Goal: Task Accomplishment & Management: Use online tool/utility

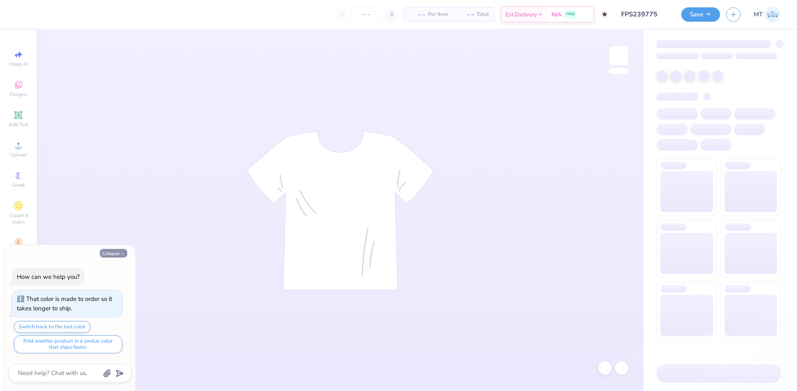
click at [108, 255] on button "Collapse" at bounding box center [113, 253] width 27 height 9
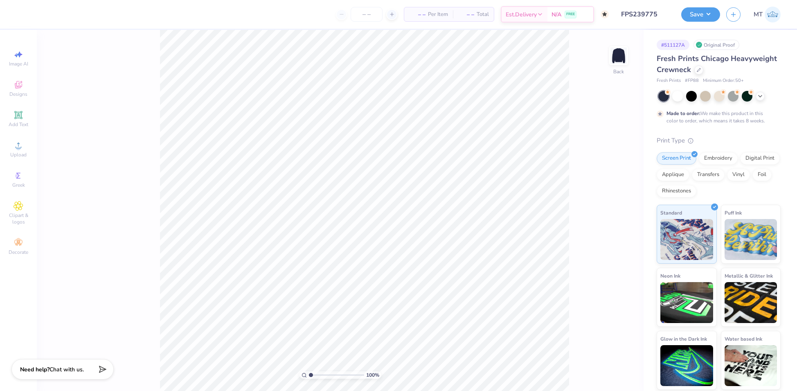
type textarea "x"
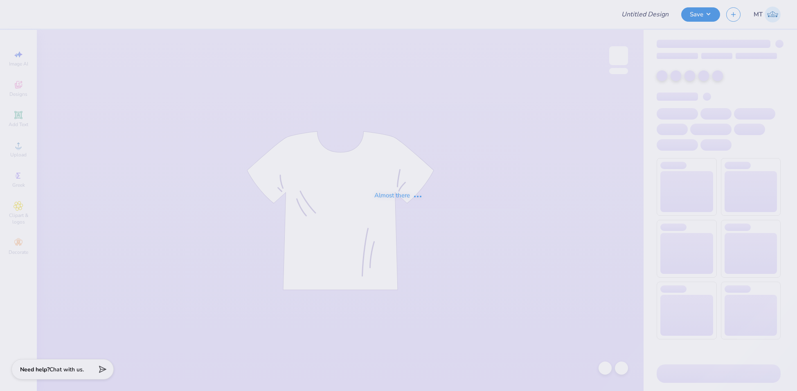
type input "FPS239879"
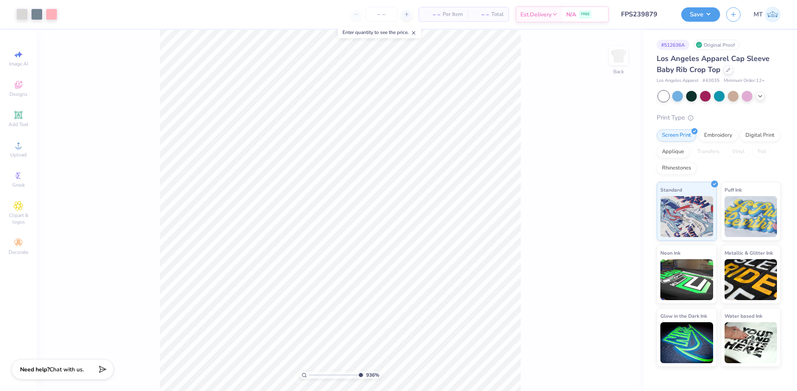
type input "10"
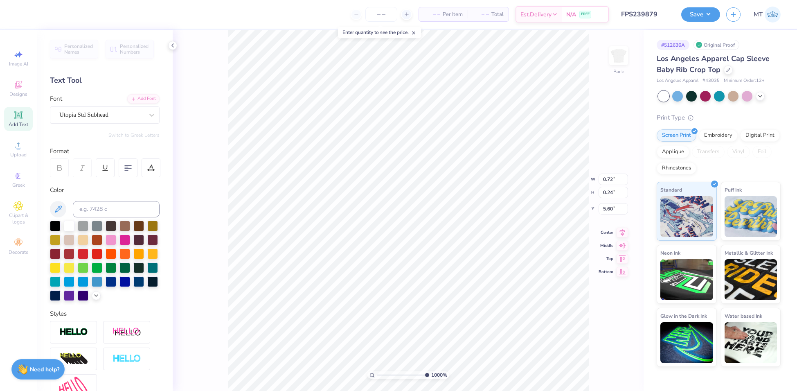
type input "0.64"
type input "0.21"
type input "5.59"
type input "10"
type input "0.39"
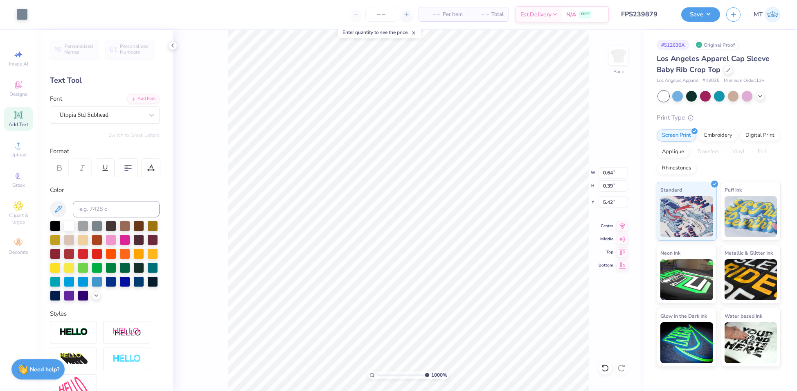
type input "5.44"
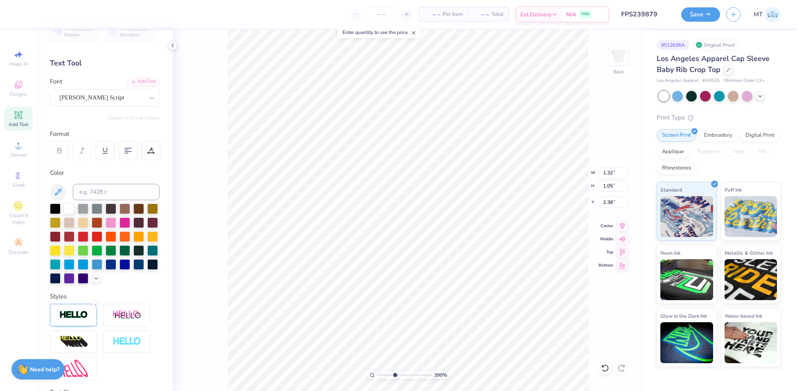
scroll to position [19, 0]
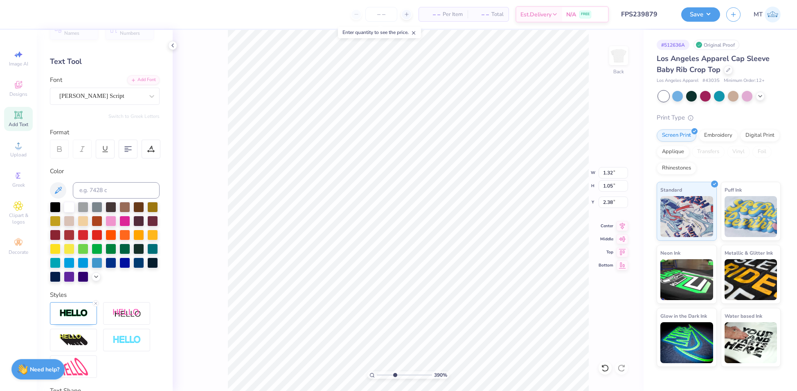
type input "3.90012173126931"
type input "4.30"
type input "5.10"
type input "0.89"
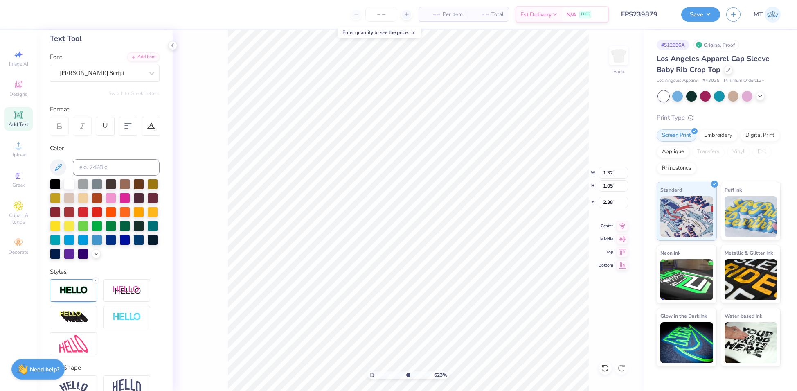
scroll to position [98, 0]
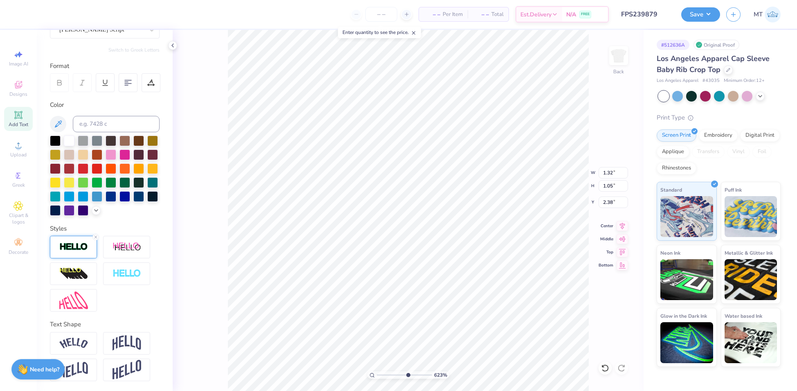
click at [74, 244] on img at bounding box center [73, 246] width 29 height 9
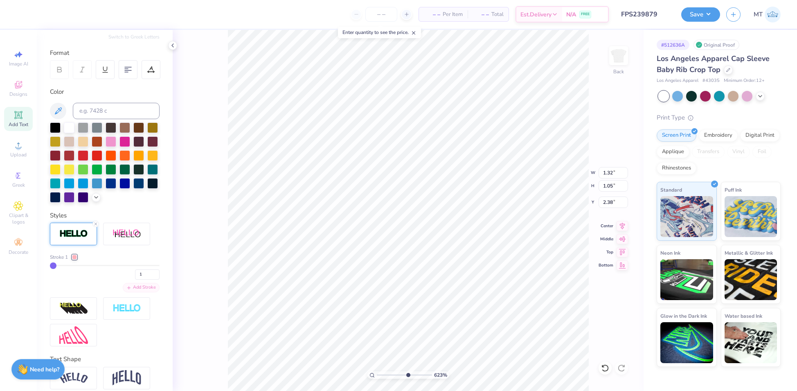
click at [131, 292] on div "Add Stroke" at bounding box center [141, 287] width 37 height 9
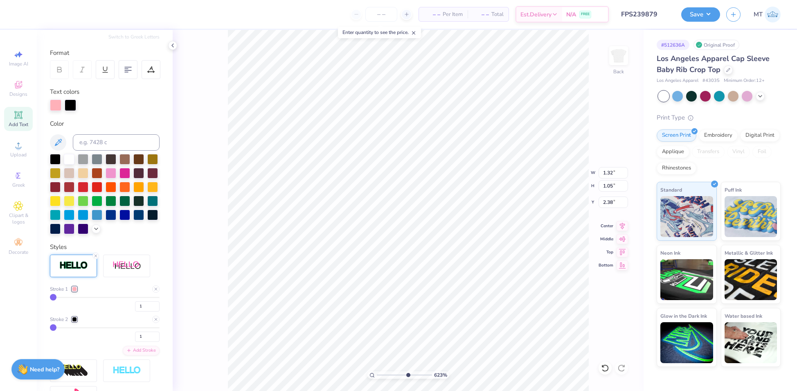
type input "6.22720322497803"
type input "1.73"
type input "1.00"
type input "3.50"
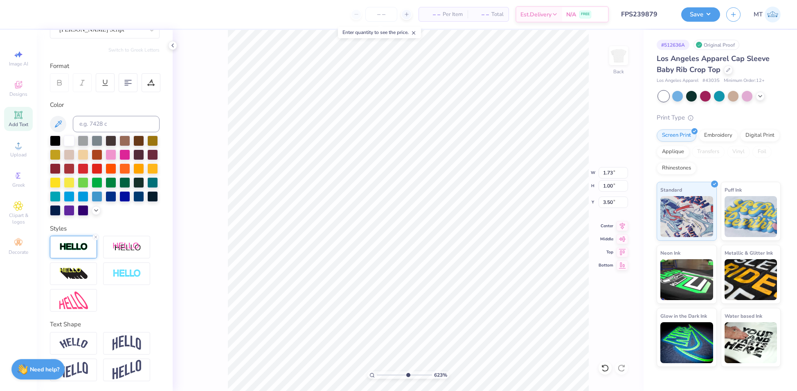
click at [65, 249] on img at bounding box center [73, 246] width 29 height 9
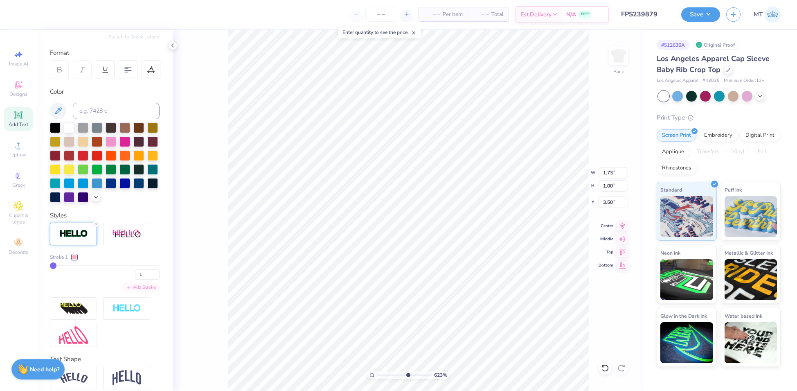
click at [140, 292] on div "Add Stroke" at bounding box center [141, 287] width 37 height 9
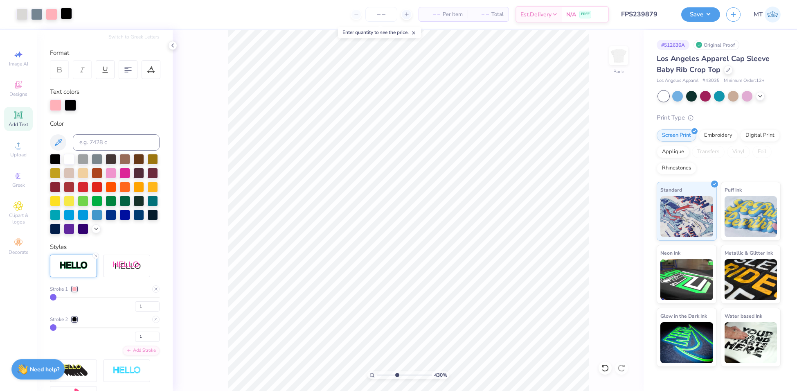
click at [65, 16] on div at bounding box center [66, 13] width 11 height 11
type input "4.29882093039742"
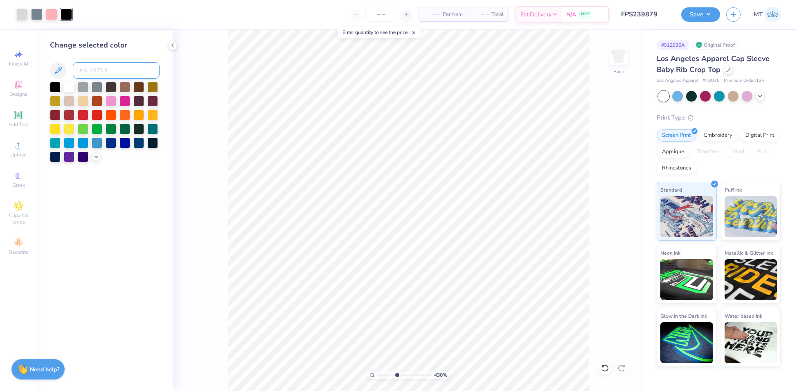
click at [115, 70] on input at bounding box center [116, 70] width 87 height 16
type input "7544"
type input "6.07794301150505"
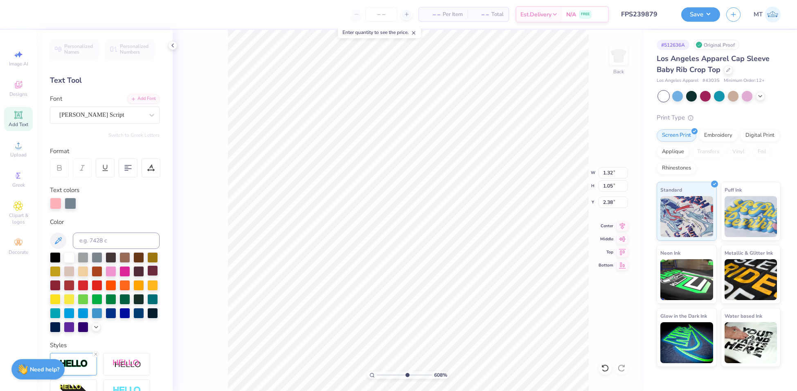
scroll to position [130, 0]
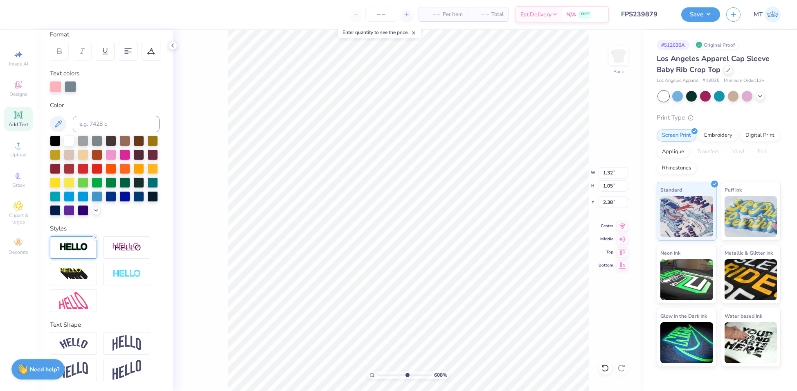
click at [86, 251] on img at bounding box center [73, 246] width 29 height 9
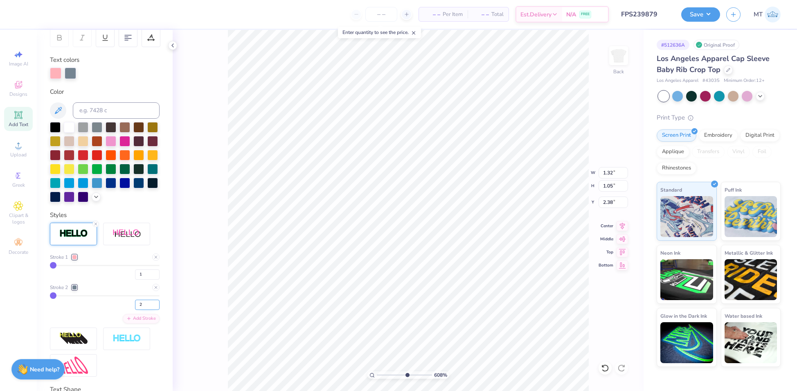
type input "2"
click at [148, 310] on input "2" at bounding box center [147, 305] width 25 height 10
type input "6.07794301150505"
type input "4.30"
type input "5.10"
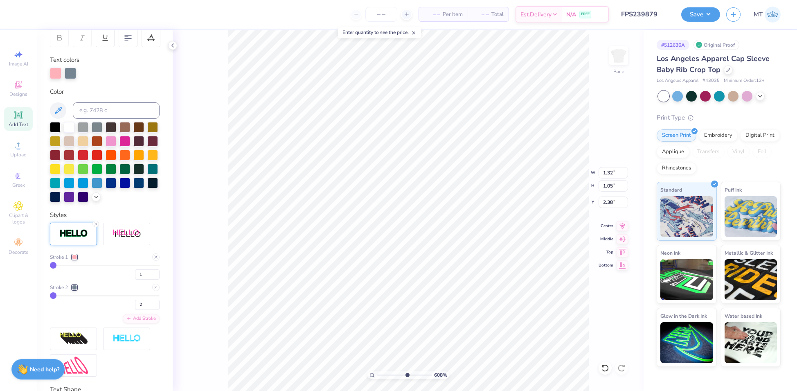
type input "0.89"
type input "2"
type input "6.07794301150505"
type input "1.33"
type input "1.06"
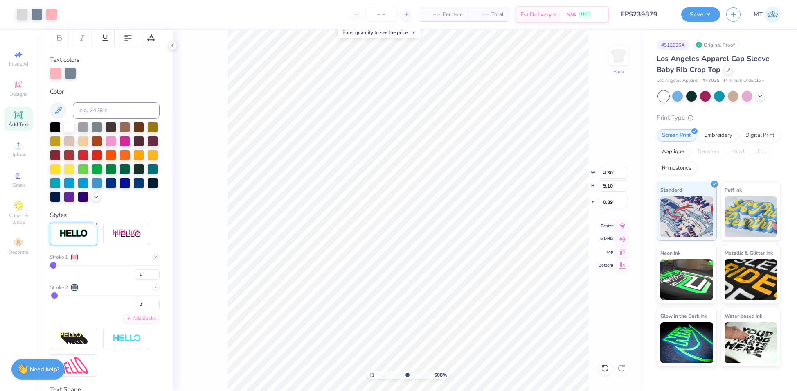
type input "2.37"
type input "2"
click at [146, 280] on input "2" at bounding box center [147, 274] width 25 height 10
type input "6.07794301150505"
type input "4.30"
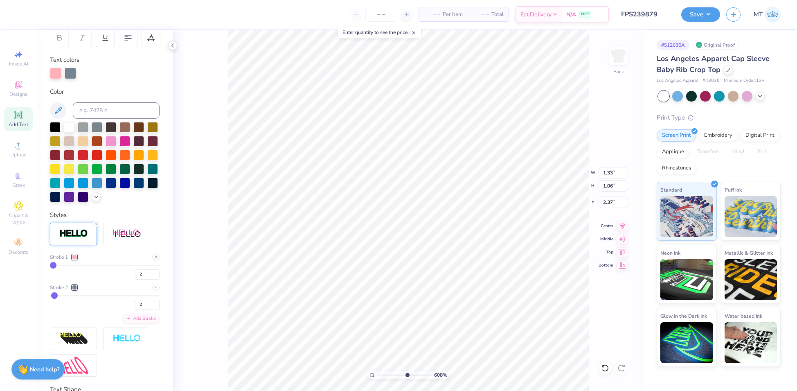
type input "5.10"
type input "0.89"
type input "2"
click at [603, 369] on icon at bounding box center [605, 368] width 8 height 8
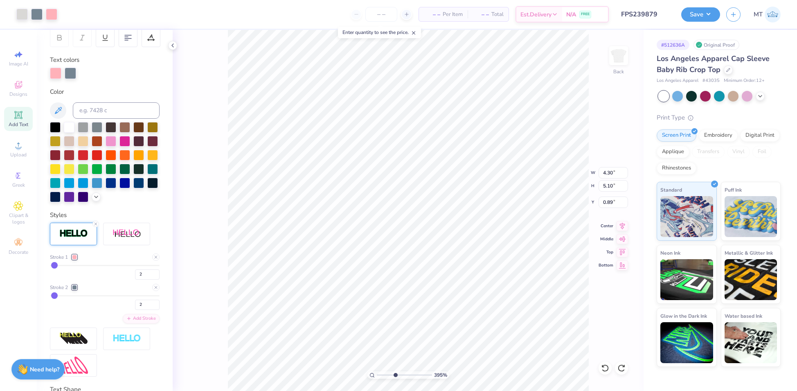
type input "1.12689730662754"
click at [606, 201] on input "0.89" at bounding box center [613, 201] width 29 height 11
type input "2.00"
type input "1"
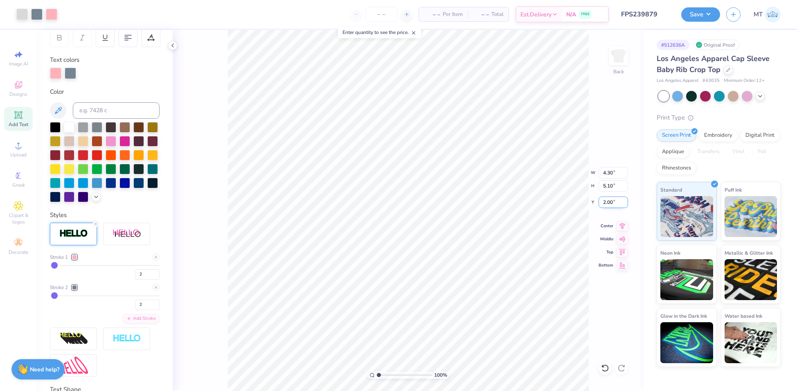
click at [607, 199] on input "2.00" at bounding box center [613, 201] width 29 height 11
type input "1.80"
click at [704, 10] on button "Save" at bounding box center [701, 13] width 39 height 14
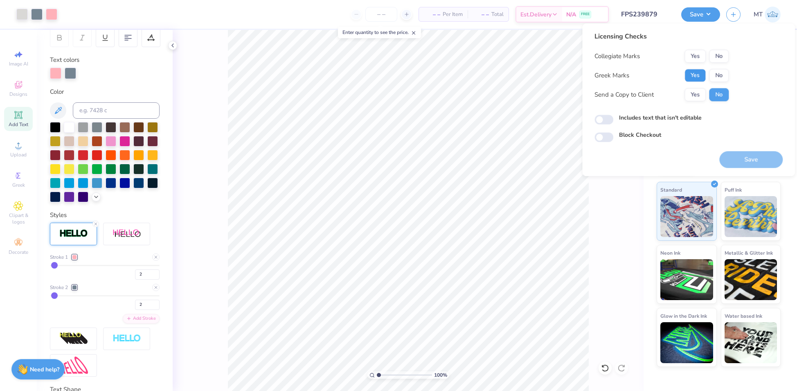
click at [689, 78] on button "Yes" at bounding box center [695, 75] width 21 height 13
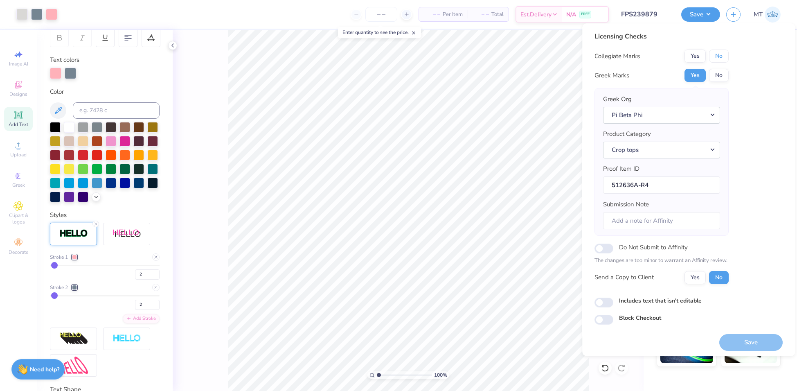
click at [729, 57] on button "No" at bounding box center [719, 56] width 20 height 13
click at [754, 341] on button "Save" at bounding box center [751, 342] width 63 height 17
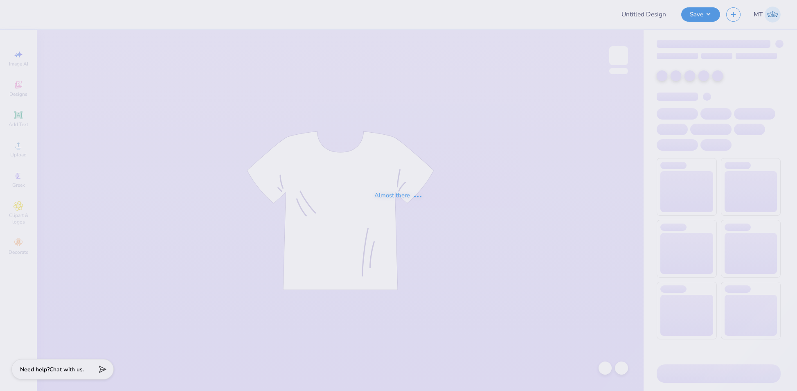
type input "FPS239872"
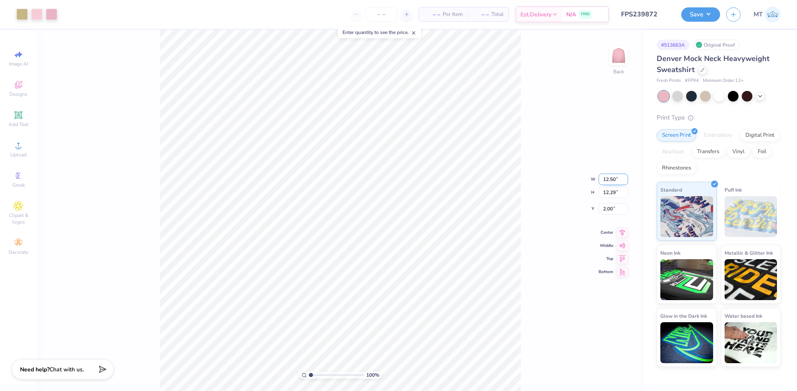
click at [610, 176] on input "12.50" at bounding box center [613, 179] width 29 height 11
type input "11.00"
type input "10.81"
click at [607, 201] on input "2.74" at bounding box center [613, 201] width 29 height 11
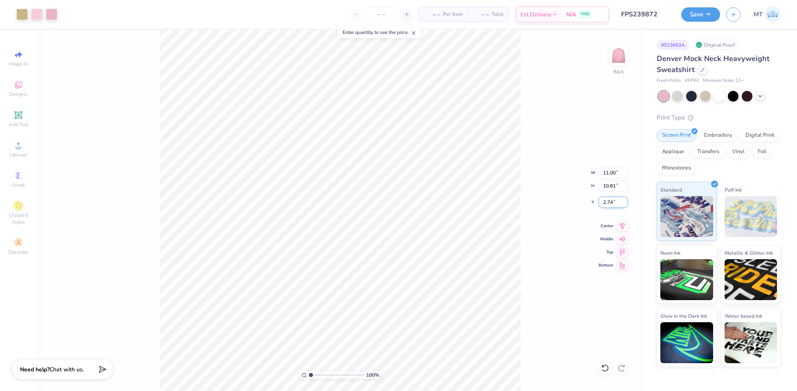
click at [607, 201] on input "2.74" at bounding box center [613, 201] width 29 height 11
type input "2.50"
click at [546, 129] on div "100 % Back W 11.00 11.00 " H 10.81 10.81 " Y 2.50 2.50 " Center Middle Top Bott…" at bounding box center [340, 210] width 607 height 361
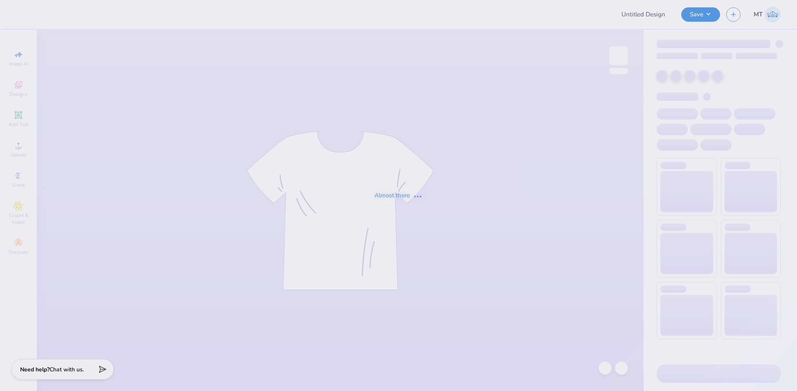
type input "FPS239887"
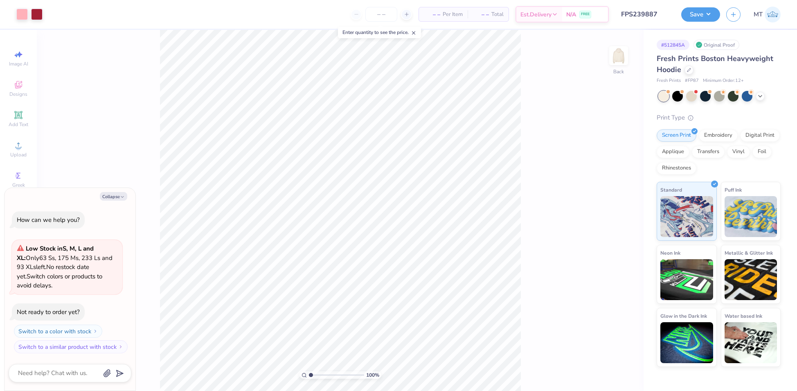
type textarea "x"
type input "1.55382947641475"
click at [109, 193] on button "Collapse" at bounding box center [113, 196] width 27 height 9
type textarea "x"
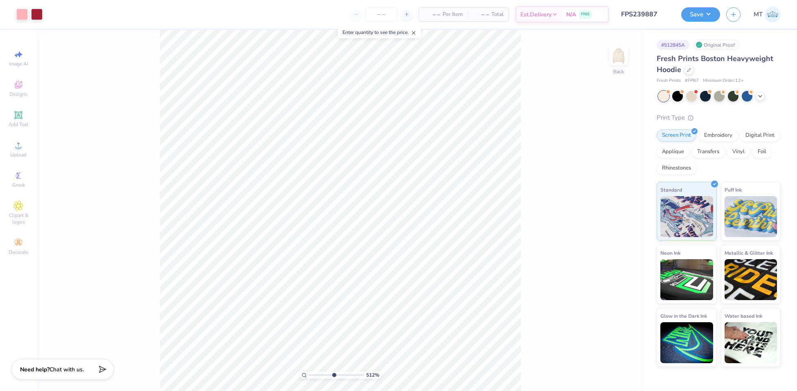
type input "5.1221933195426"
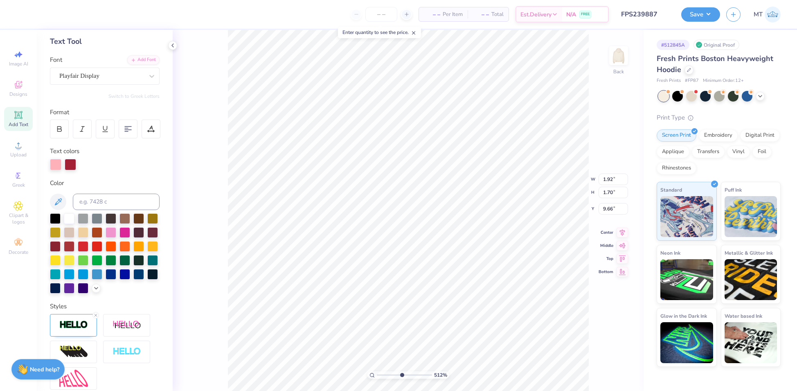
scroll to position [101, 0]
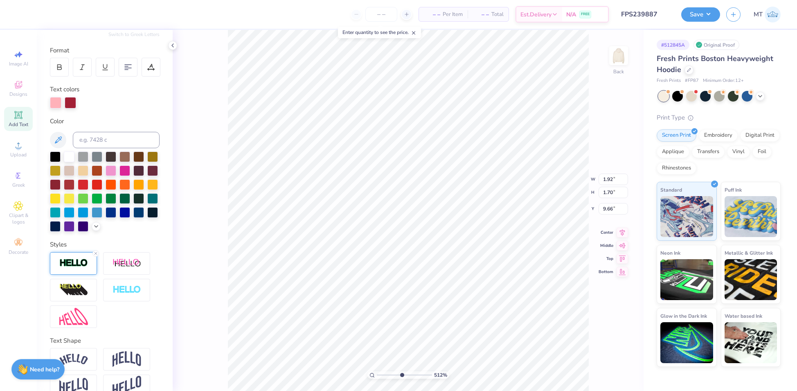
click at [82, 268] on img at bounding box center [73, 262] width 29 height 9
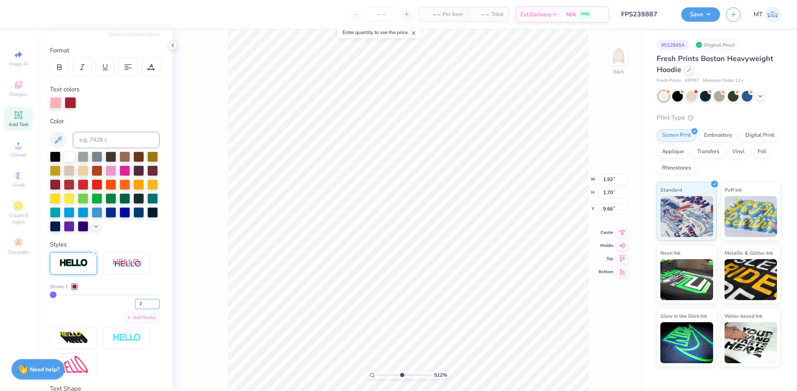
type input "2"
click at [149, 309] on input "2" at bounding box center [147, 304] width 25 height 10
type input "5.1221933195426"
type input "2"
click at [607, 362] on div at bounding box center [605, 367] width 13 height 13
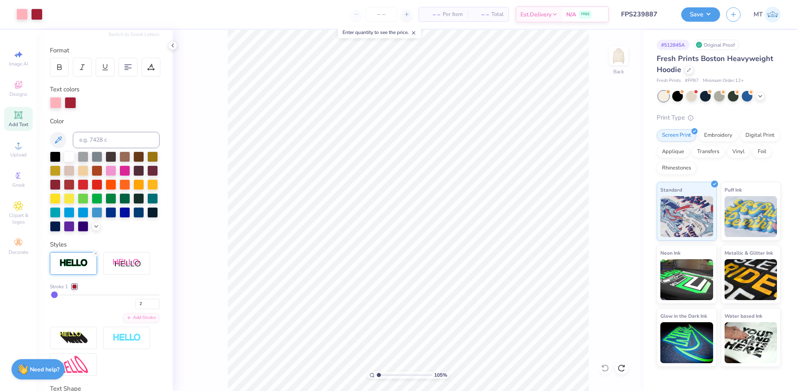
type input "1.05157904986623"
click at [607, 172] on input "10.82" at bounding box center [613, 172] width 29 height 11
type input "10"
type input "1.05157904986623"
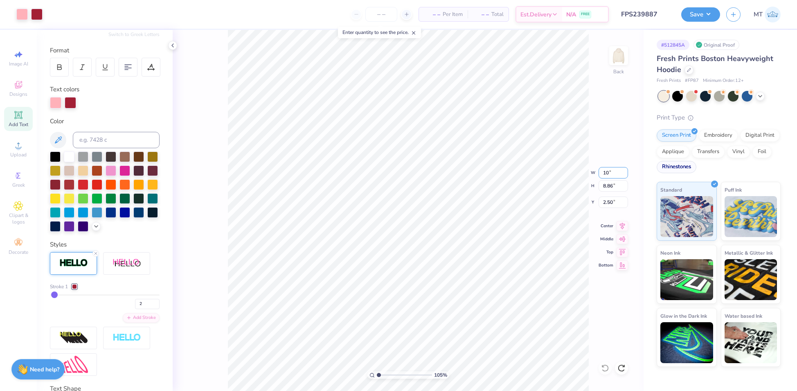
type input "10.00"
type input "8.19"
click at [605, 200] on input "2.84" at bounding box center [613, 201] width 29 height 11
type input "2.5"
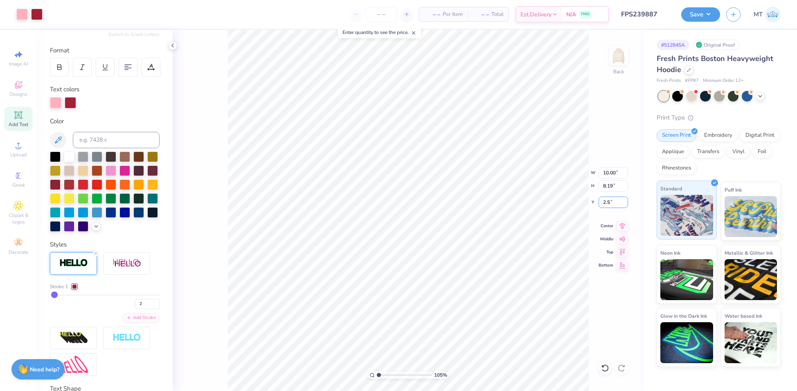
type input "1.05157904986623"
type input "2.50"
click at [715, 14] on button "Save" at bounding box center [701, 13] width 39 height 14
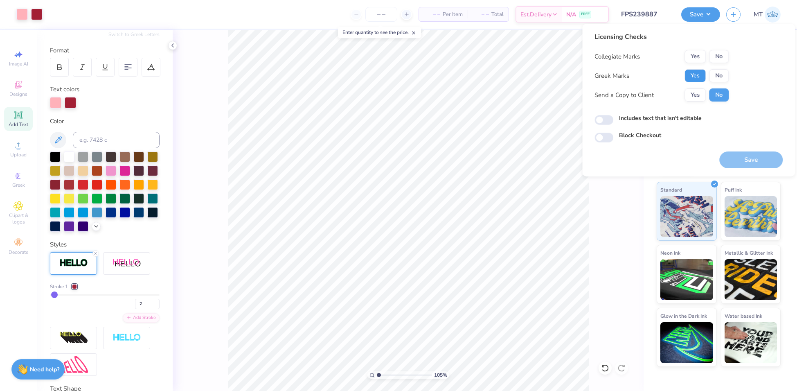
click at [695, 73] on button "Yes" at bounding box center [695, 75] width 21 height 13
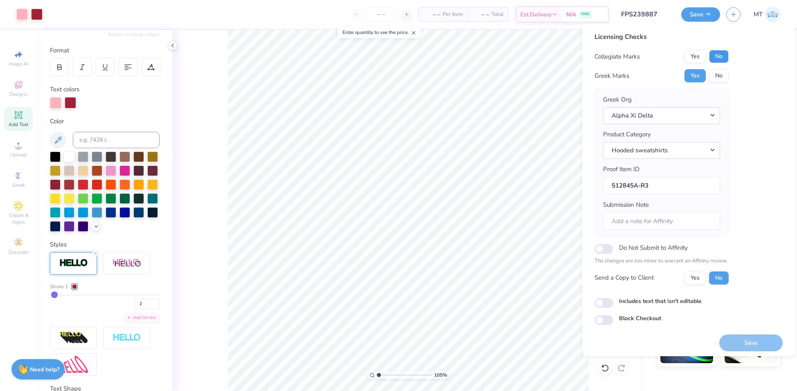
click at [719, 55] on button "No" at bounding box center [719, 56] width 20 height 13
click at [749, 341] on button "Save" at bounding box center [751, 342] width 63 height 17
type input "1.05157904986623"
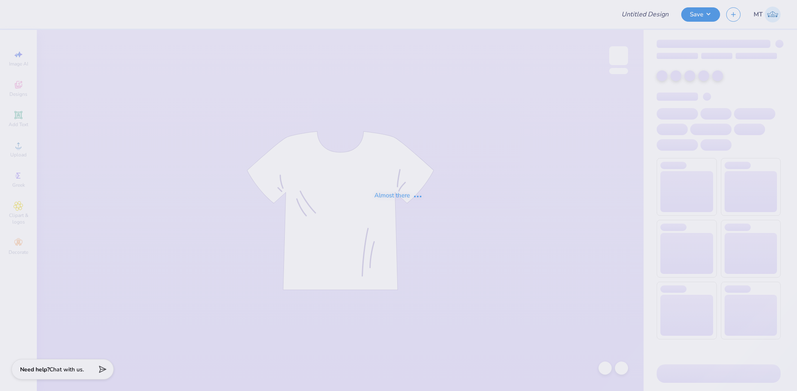
type input "FPS239888"
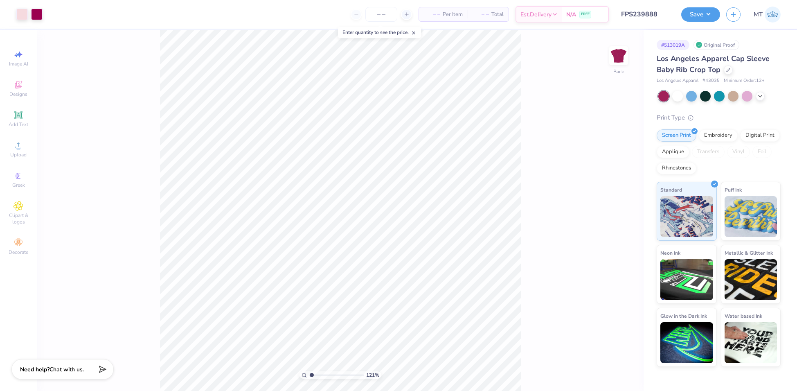
type input "1"
